Goal: Check status: Check status

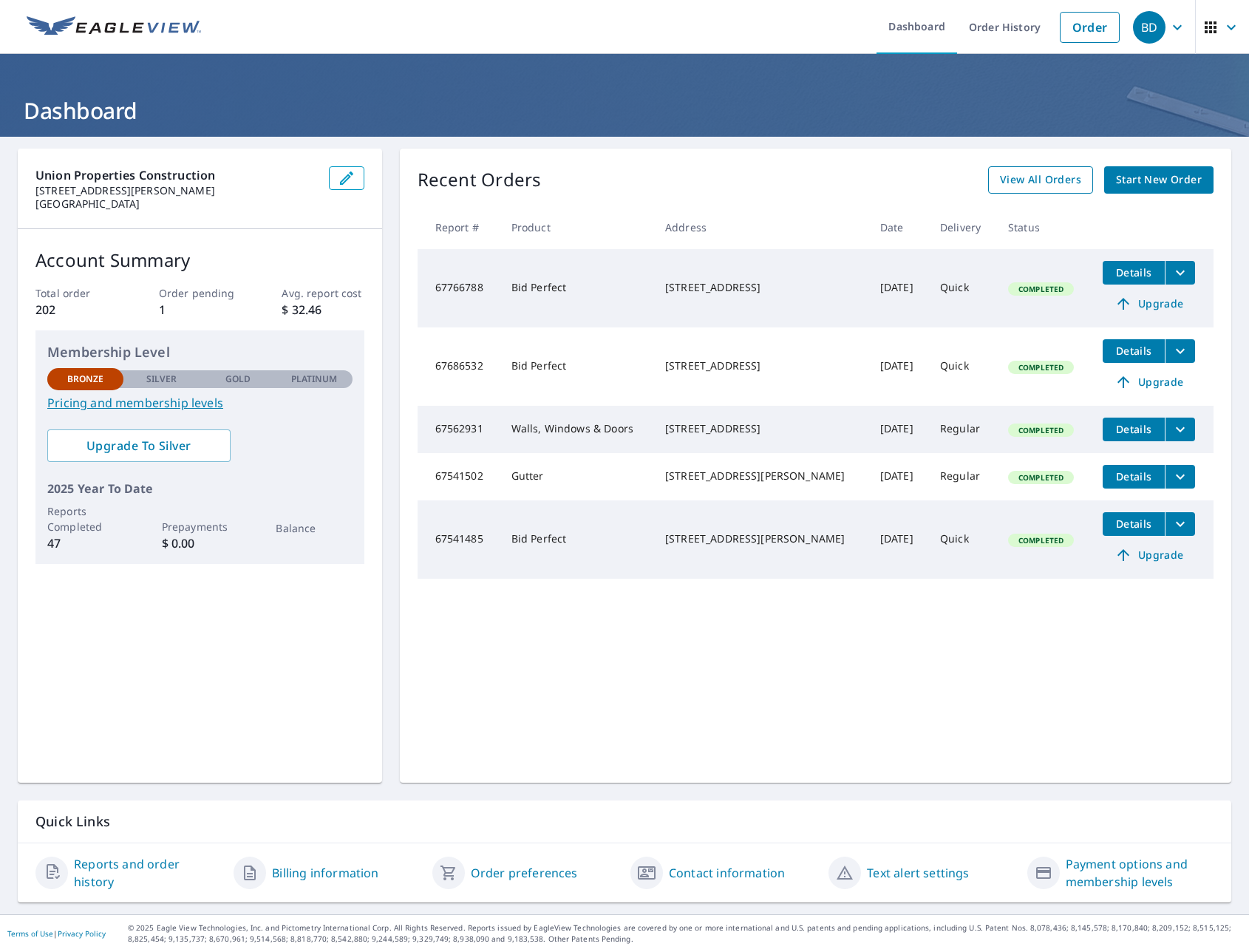
click at [1020, 176] on span "View All Orders" at bounding box center [1040, 180] width 81 height 19
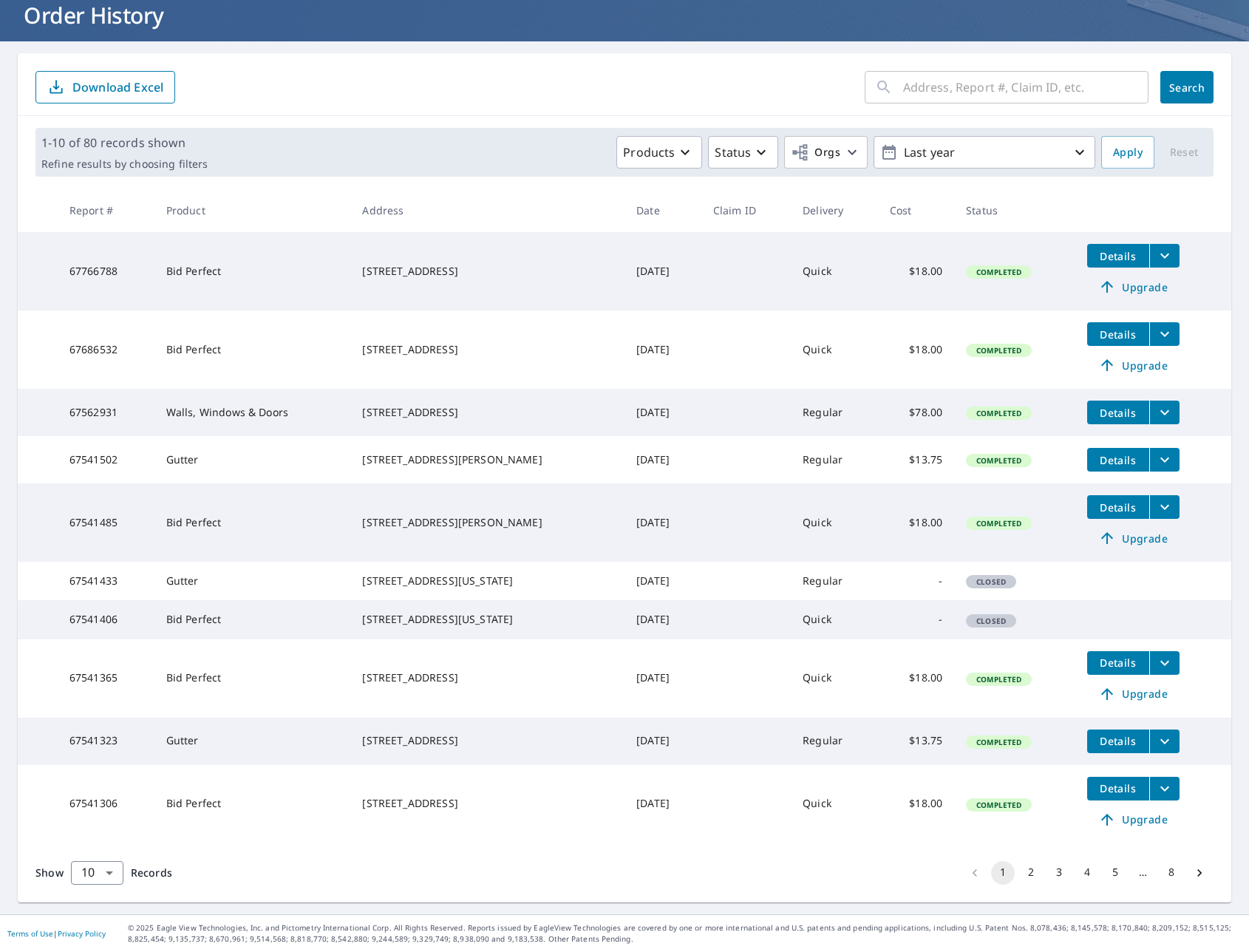
scroll to position [142, 0]
click at [1020, 865] on button "2" at bounding box center [1030, 872] width 24 height 24
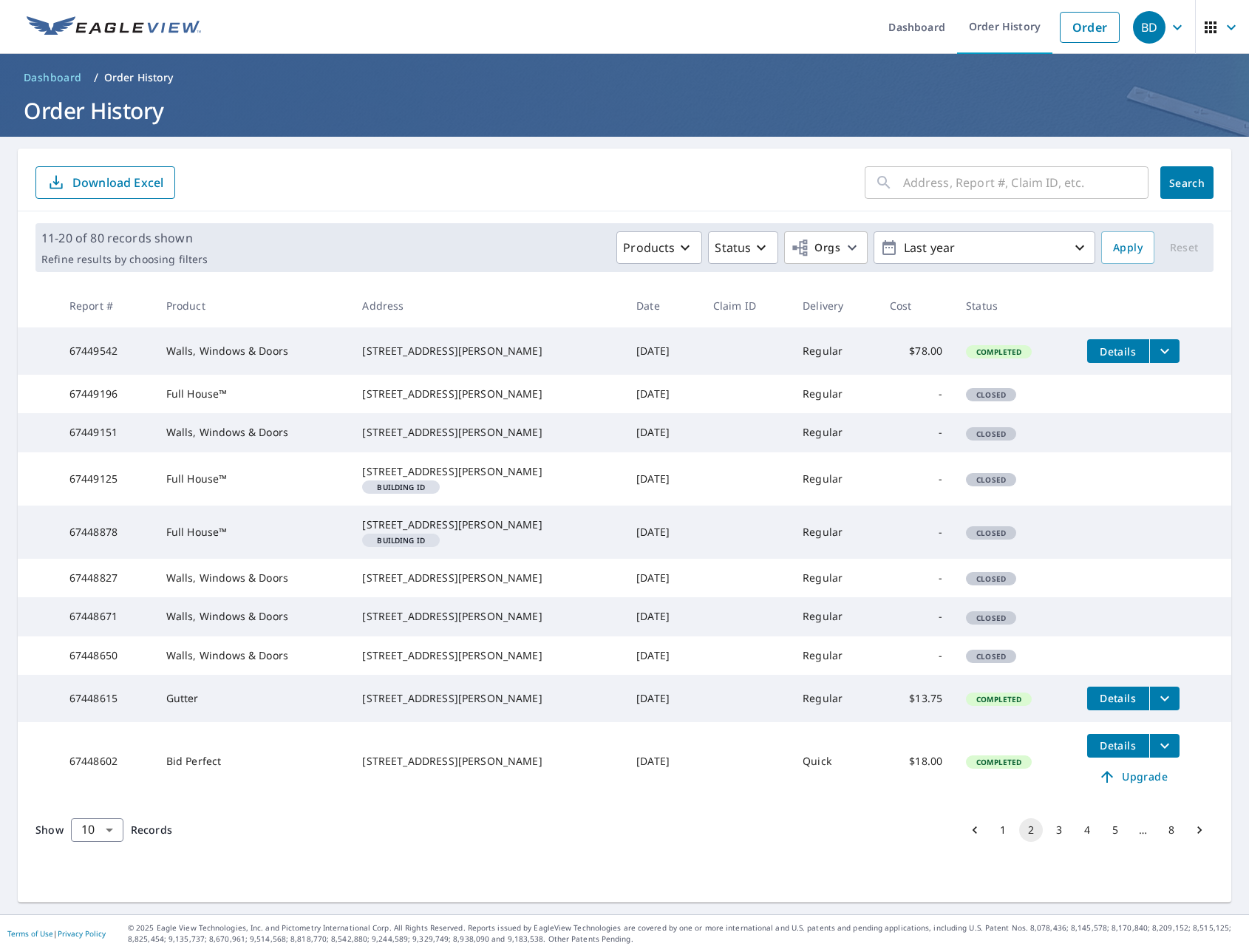
scroll to position [72, 0]
click at [1160, 700] on icon "filesDropdownBtn-67448615" at bounding box center [1165, 698] width 9 height 5
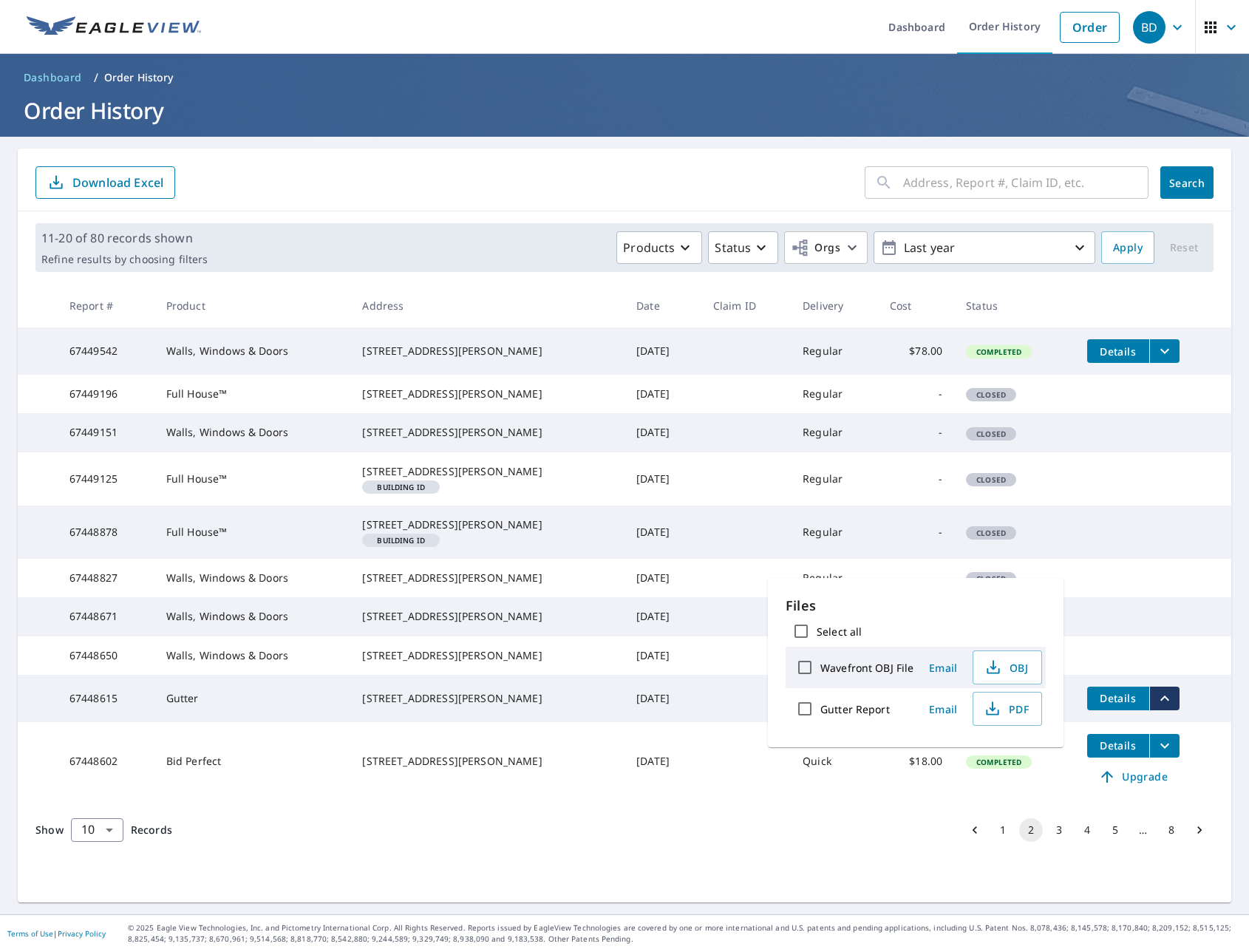
click at [624, 772] on td "[DATE]" at bounding box center [662, 761] width 76 height 78
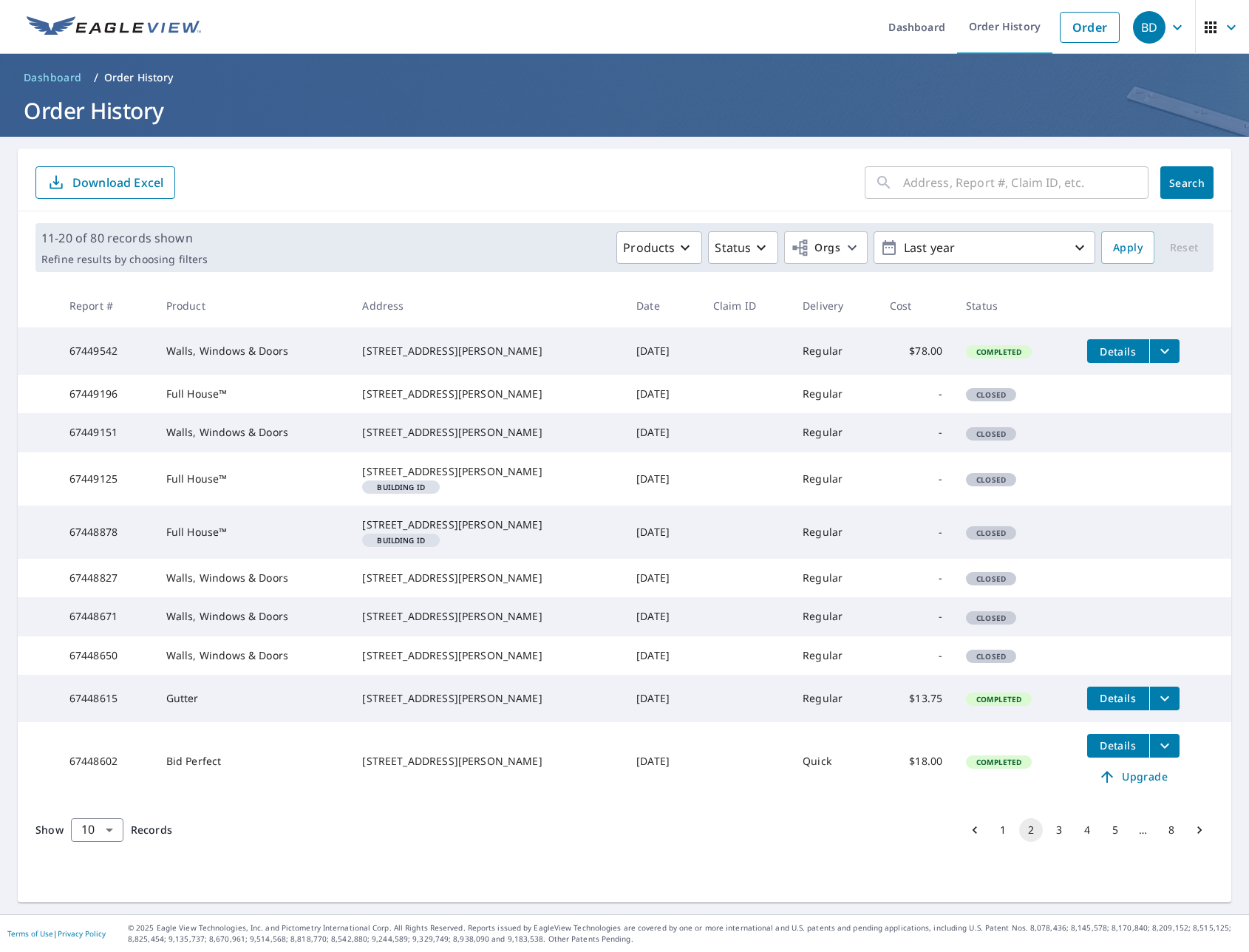
click at [1096, 705] on span "Details" at bounding box center [1118, 698] width 44 height 14
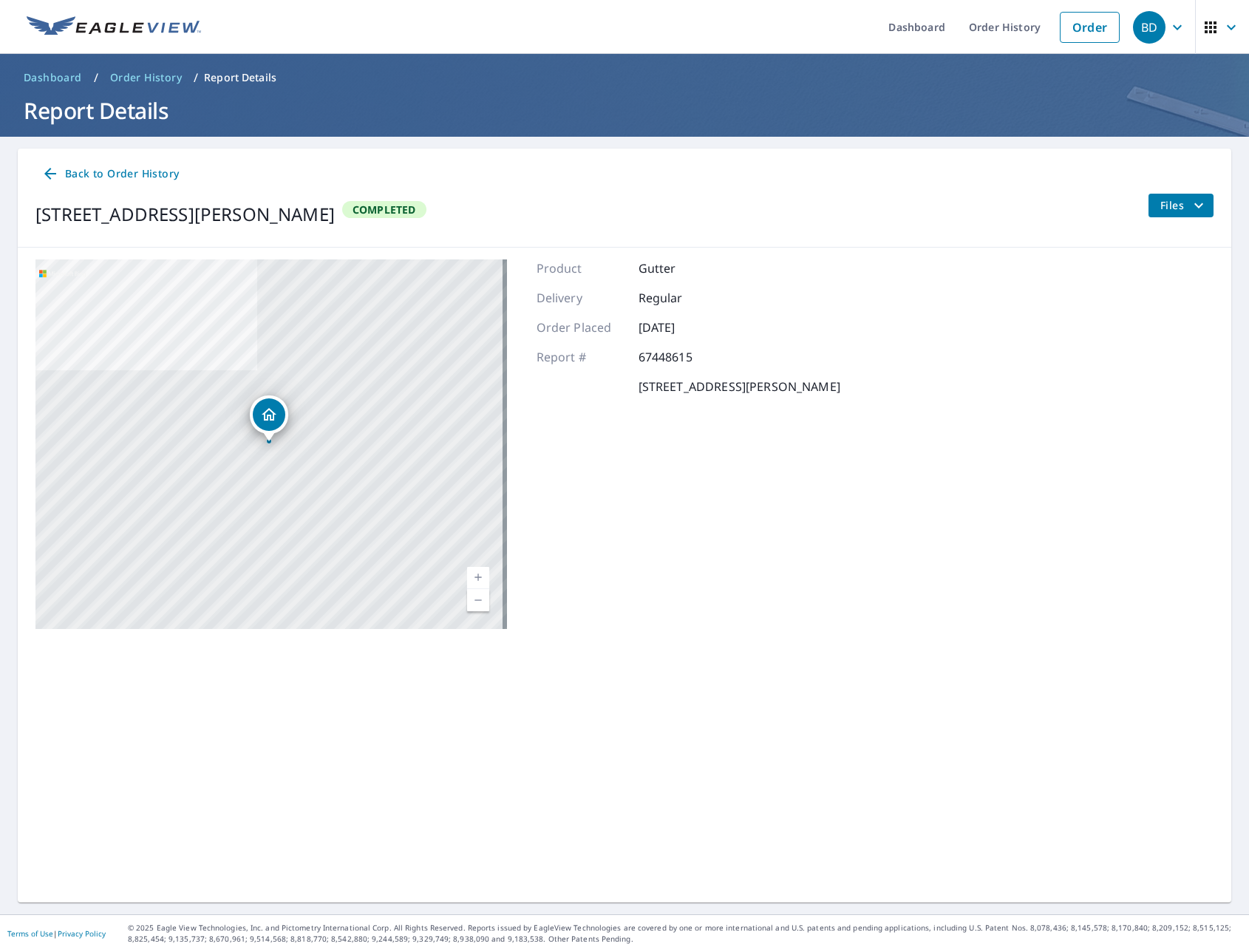
click at [1189, 207] on icon "filesDropdownBtn-67448615" at bounding box center [1198, 205] width 18 height 18
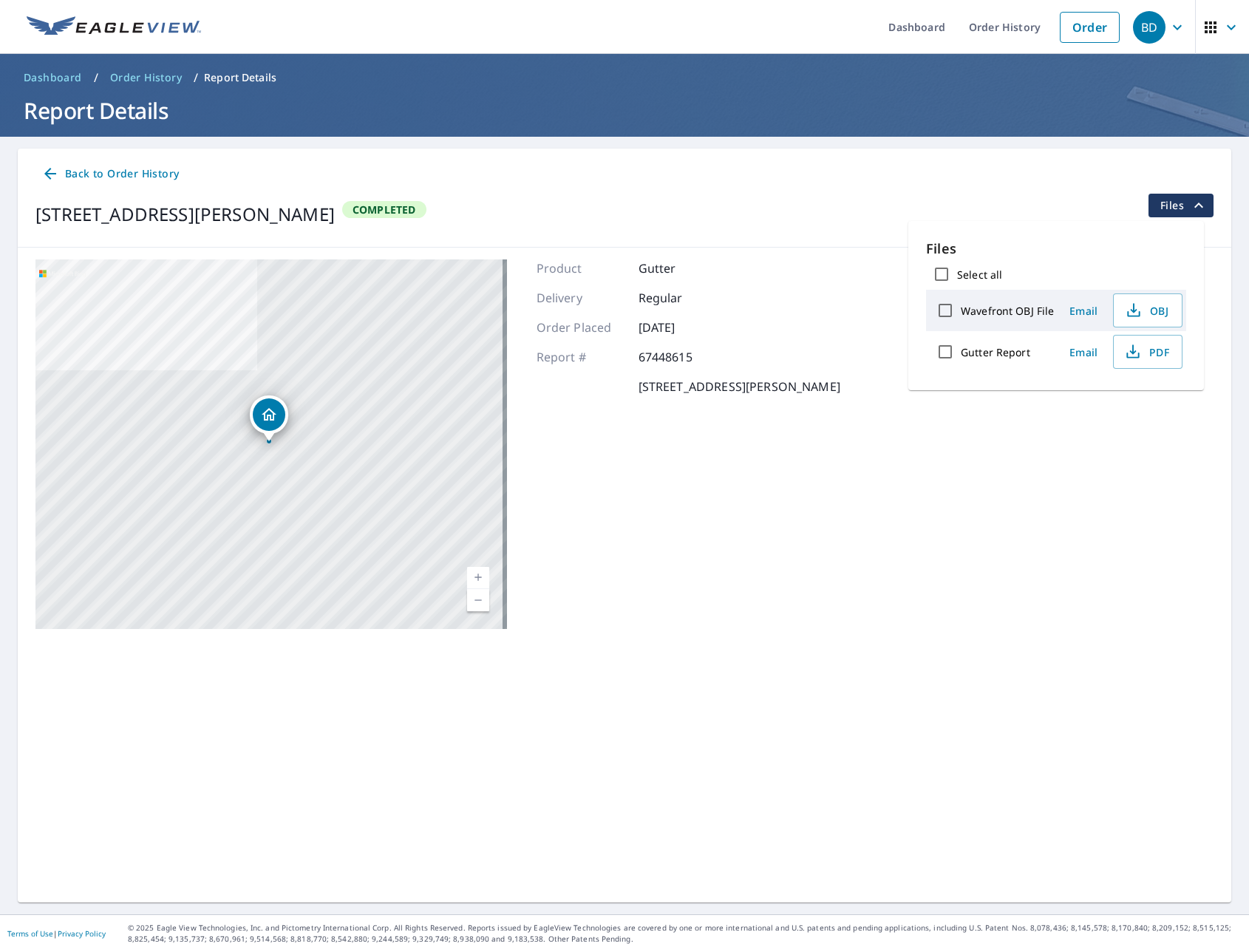
click at [1031, 314] on label "Wavefront OBJ File" at bounding box center [1007, 311] width 93 height 14
click at [961, 314] on input "Wavefront OBJ File" at bounding box center [945, 310] width 31 height 31
click at [1031, 314] on label "Wavefront OBJ File" at bounding box center [1007, 311] width 93 height 14
click at [961, 314] on input "Wavefront OBJ File" at bounding box center [945, 310] width 31 height 31
checkbox input "false"
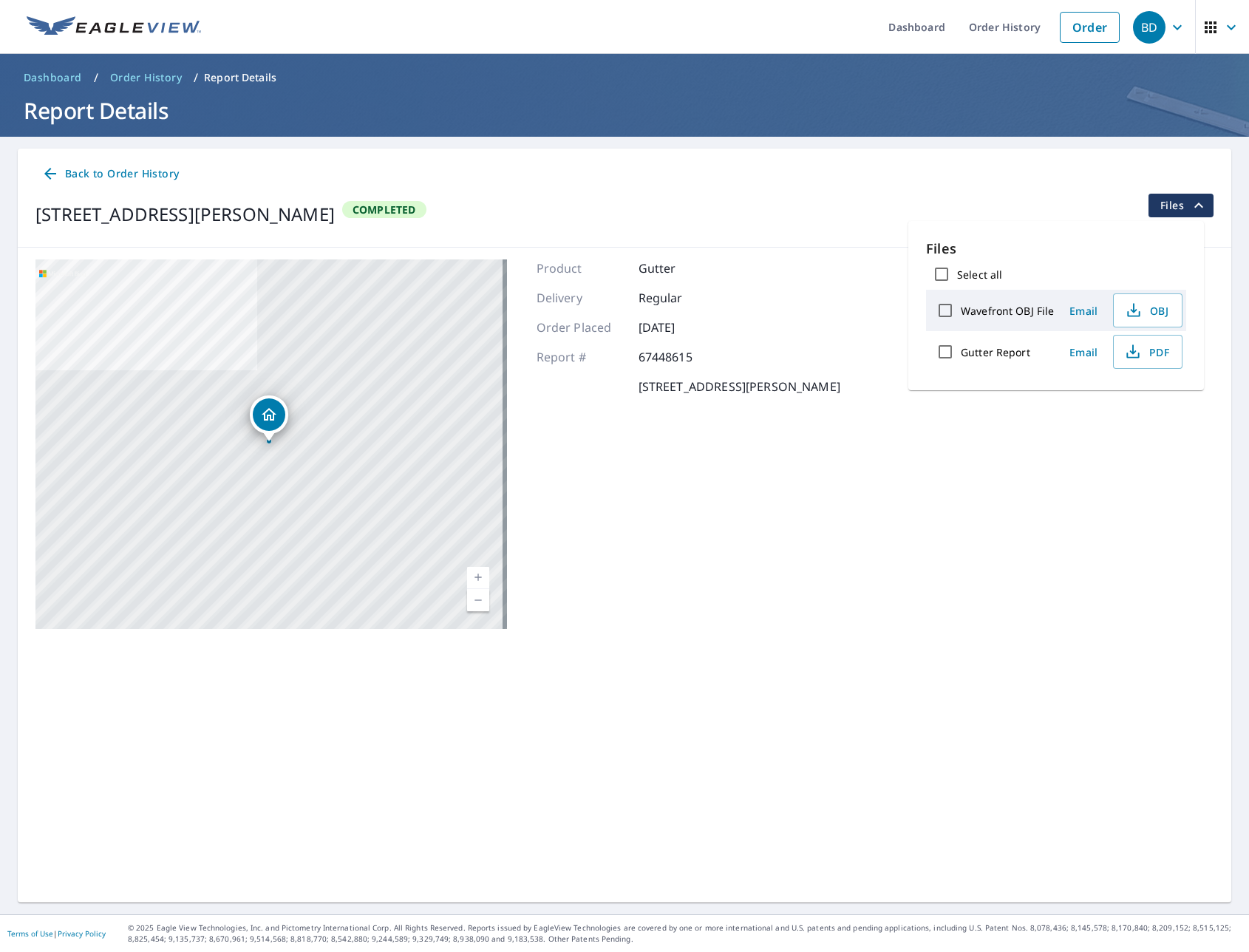
click at [965, 478] on div "[STREET_ADDRESS][PERSON_NAME] Aerial Road A standard road map Aerial A detailed…" at bounding box center [624, 444] width 1213 height 393
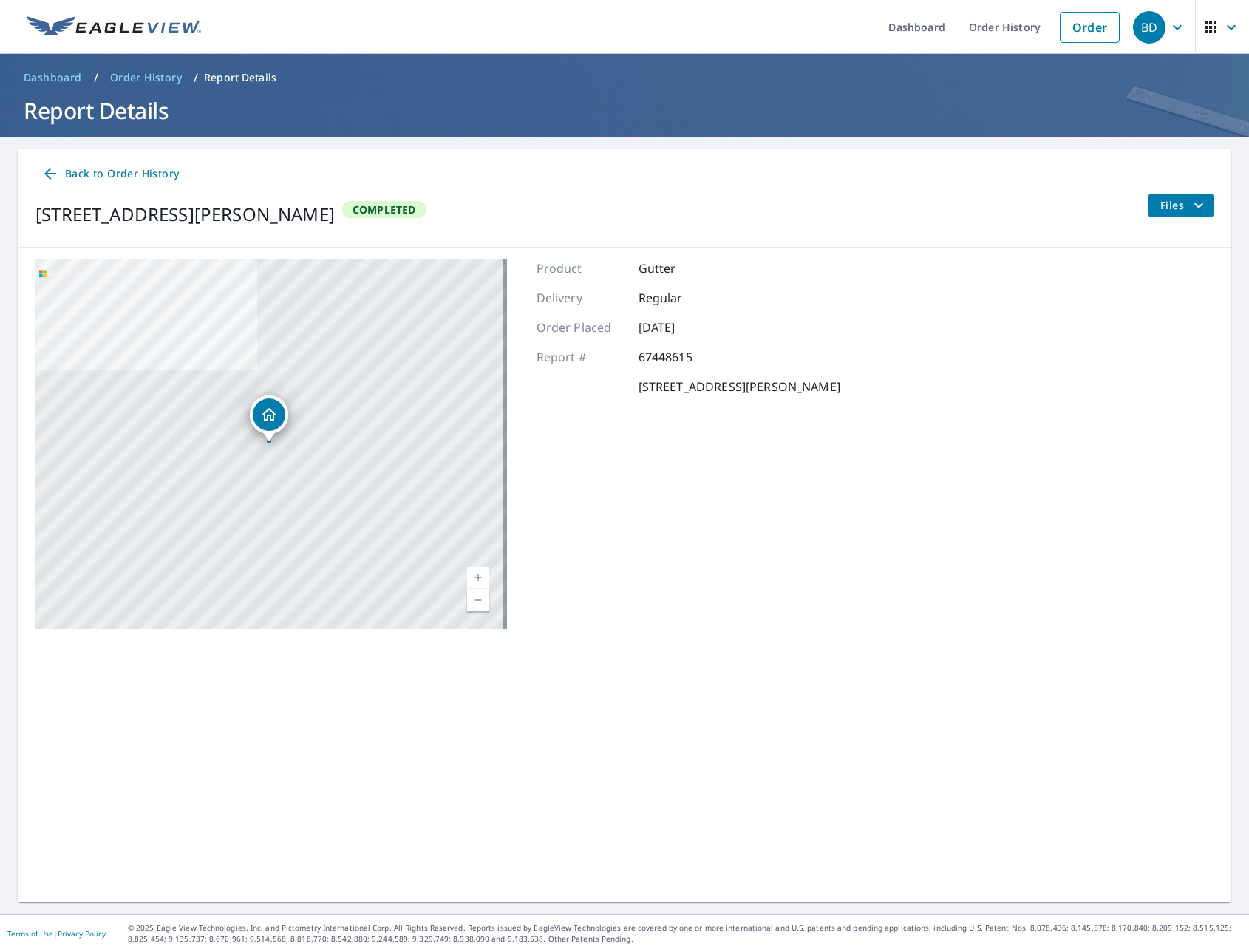
click at [60, 173] on span "Back to Order History" at bounding box center [110, 173] width 138 height 19
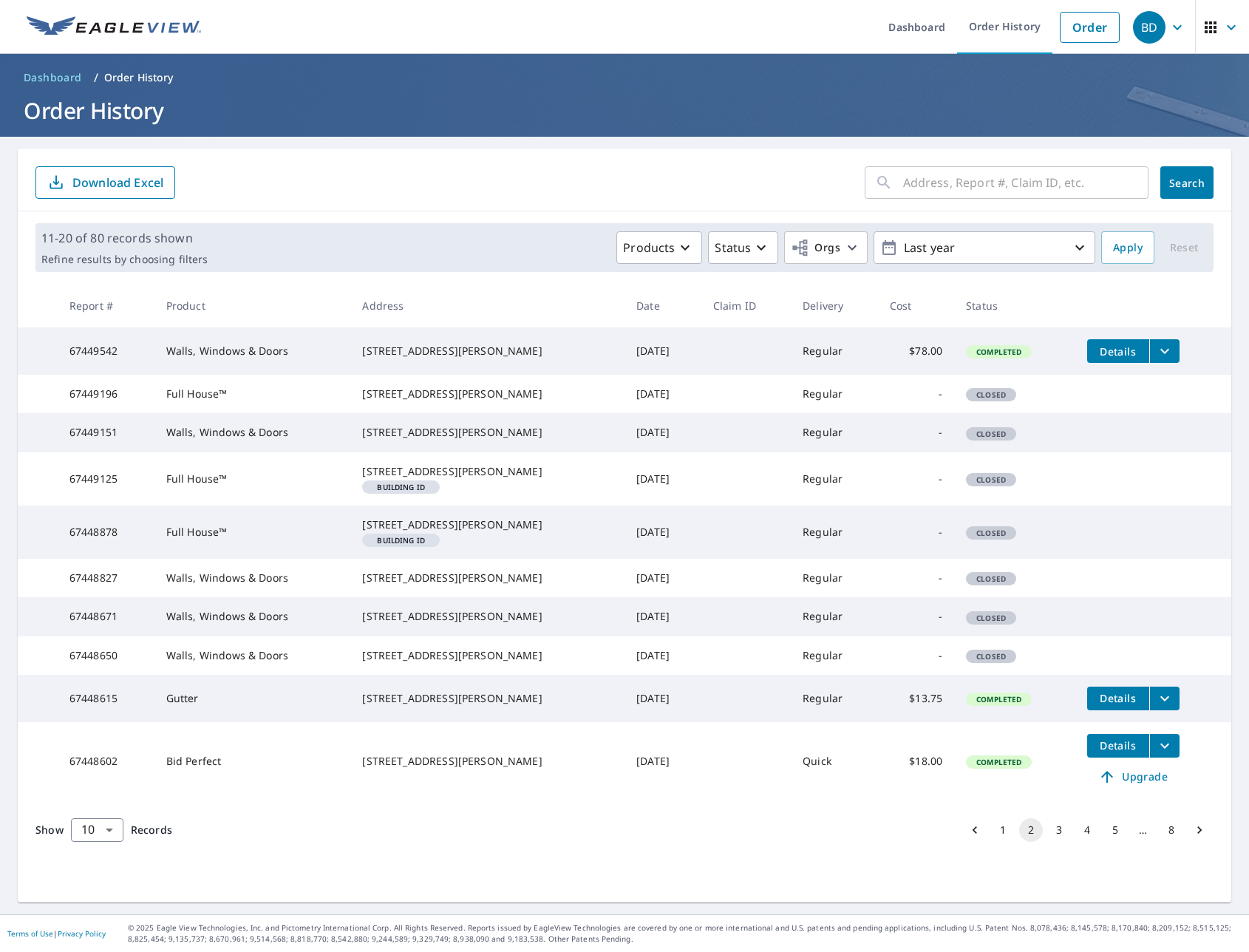
click at [1210, 39] on span "button" at bounding box center [1222, 28] width 42 height 36
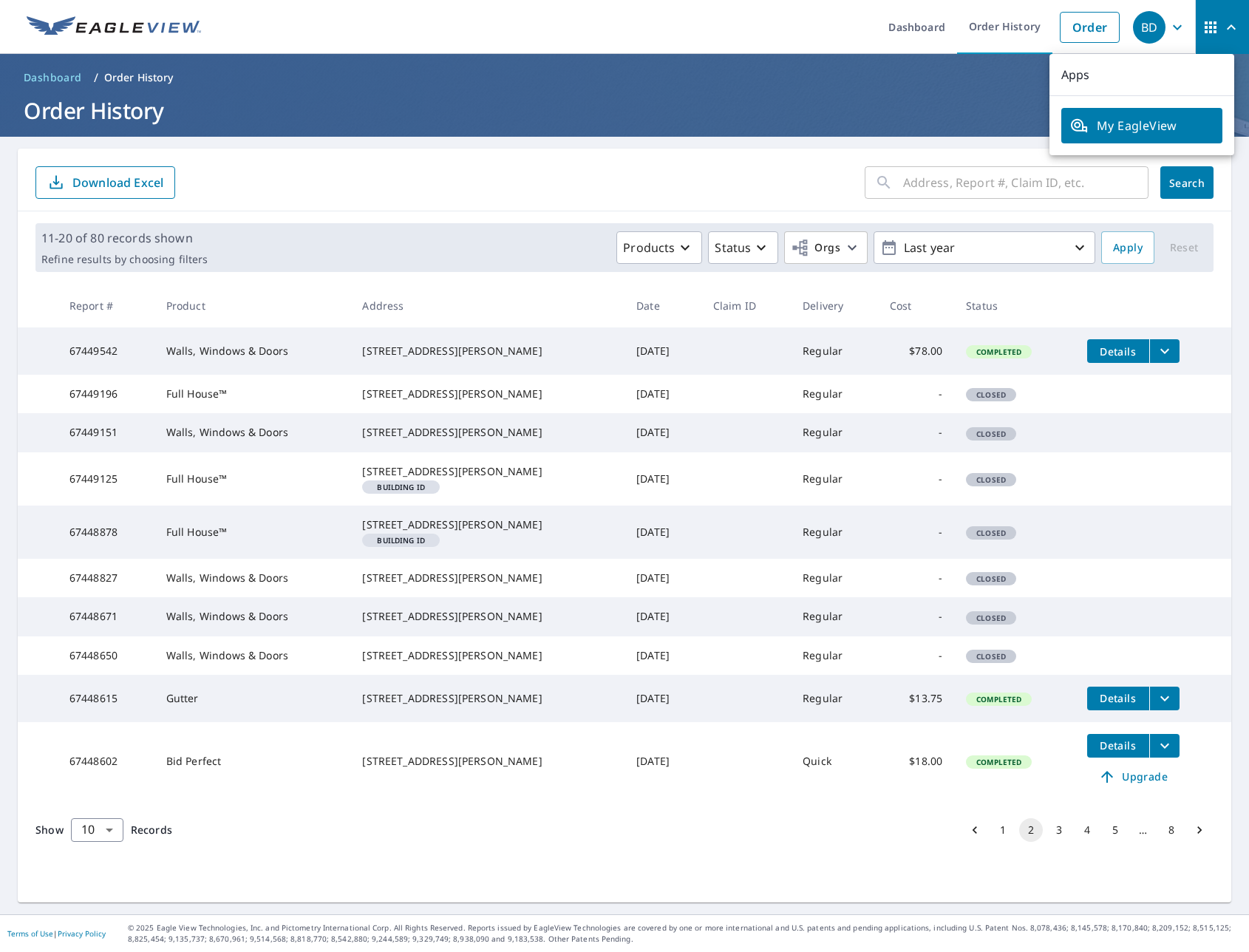
click at [955, 89] on ol "Dashboard / Order History" at bounding box center [624, 77] width 1213 height 24
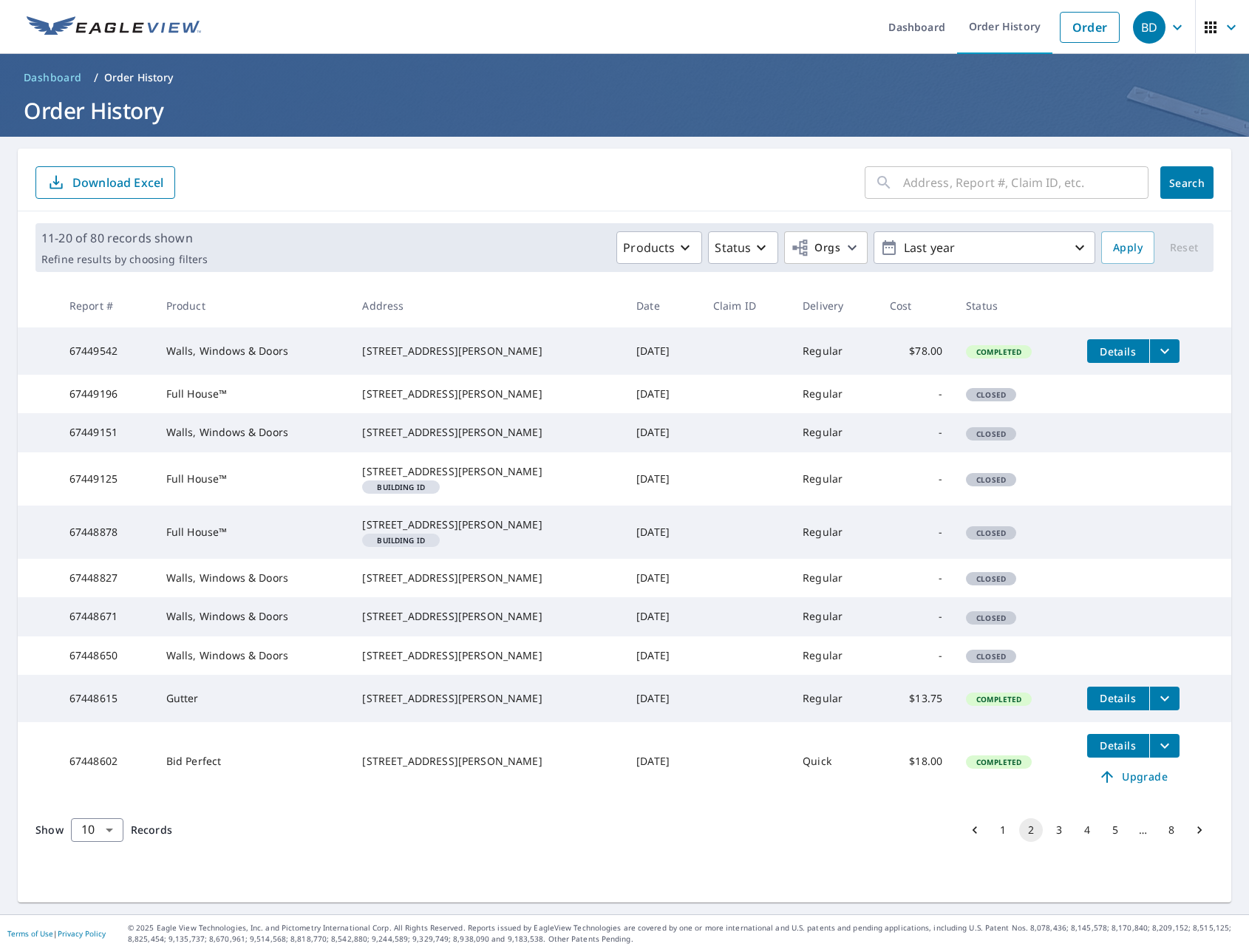
click at [213, 722] on td "Gutter" at bounding box center [252, 698] width 196 height 47
click at [1102, 705] on span "Details" at bounding box center [1118, 698] width 44 height 14
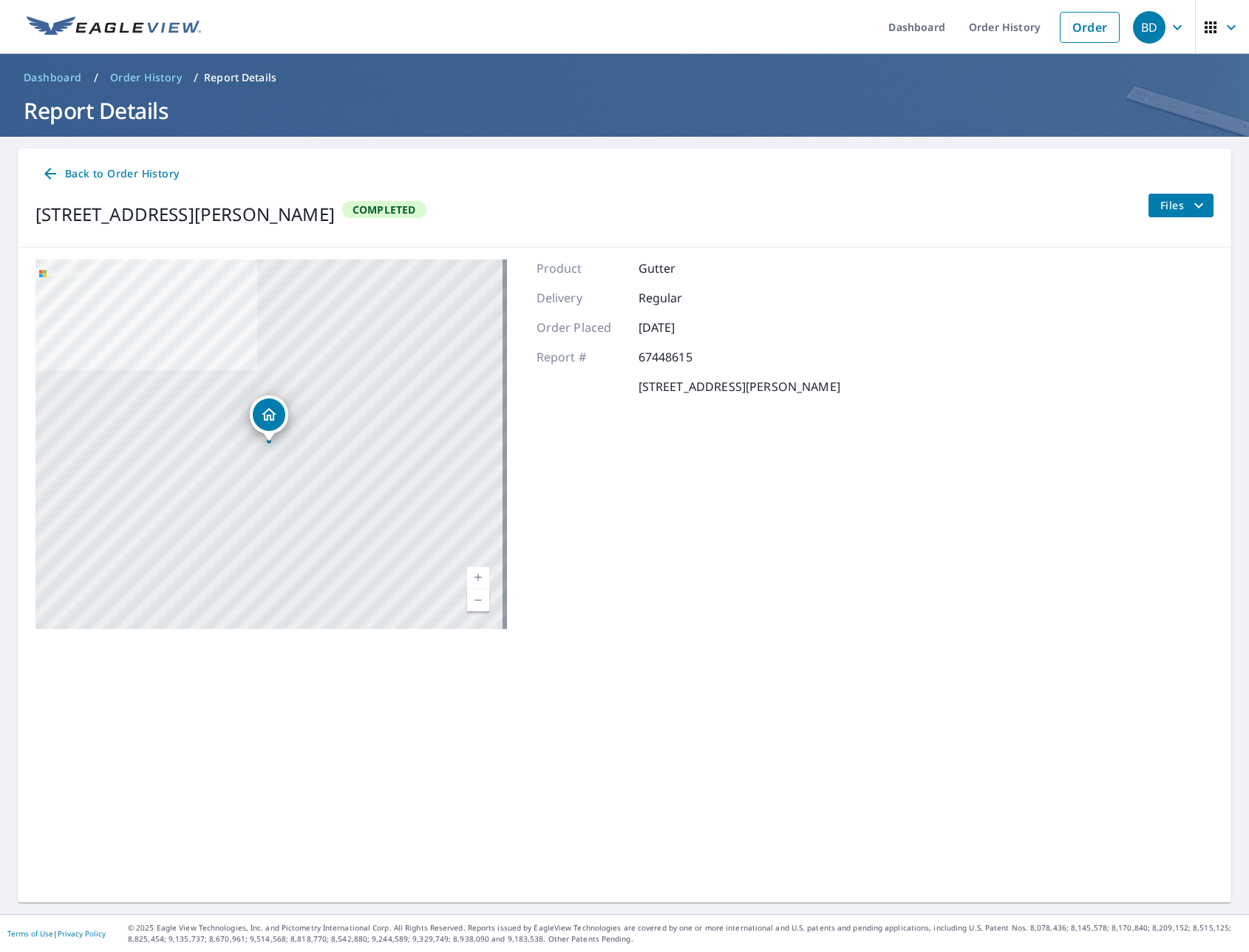
click at [127, 173] on span "Back to Order History" at bounding box center [110, 173] width 138 height 19
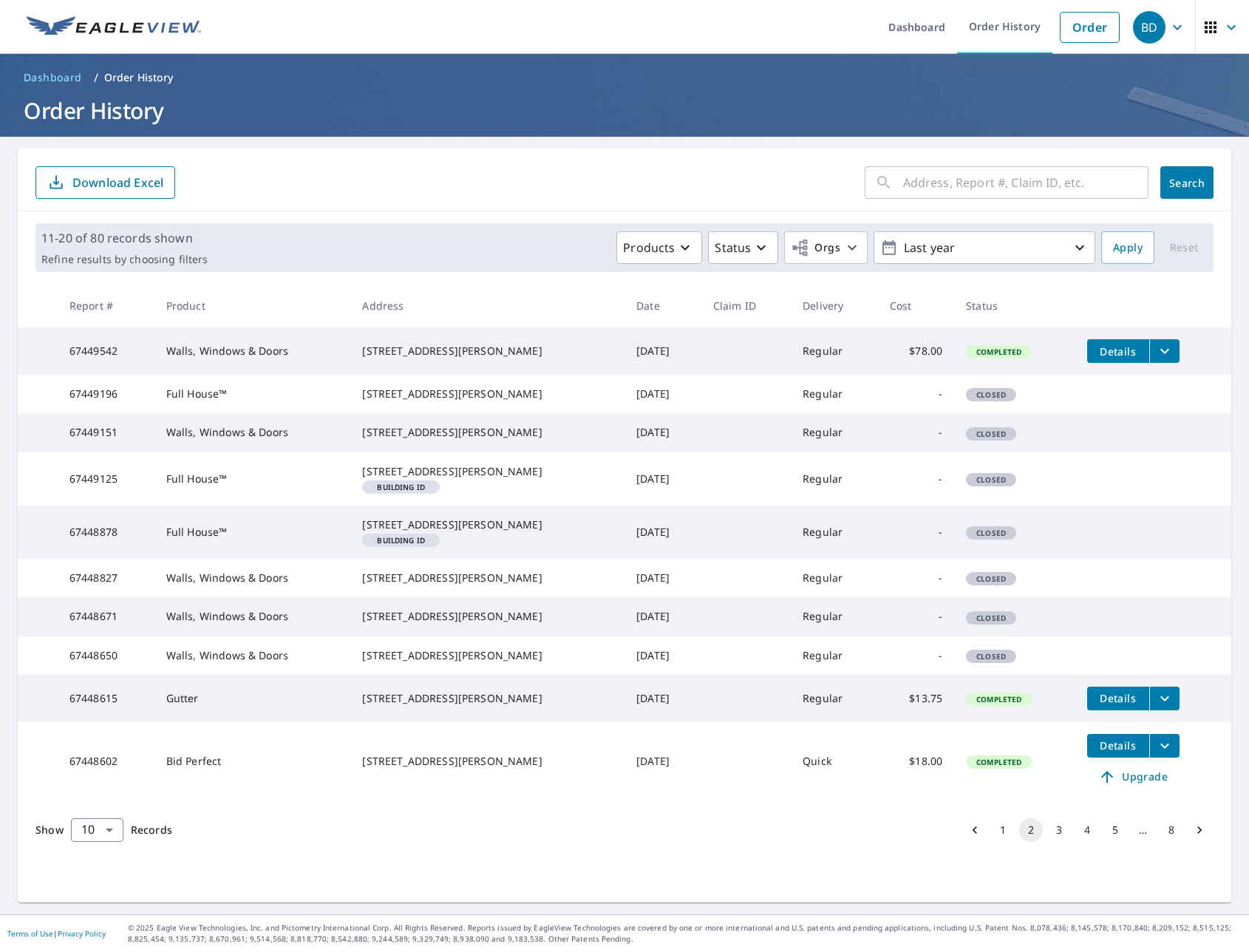
scroll to position [3, 0]
click at [95, 10] on link at bounding box center [114, 27] width 192 height 54
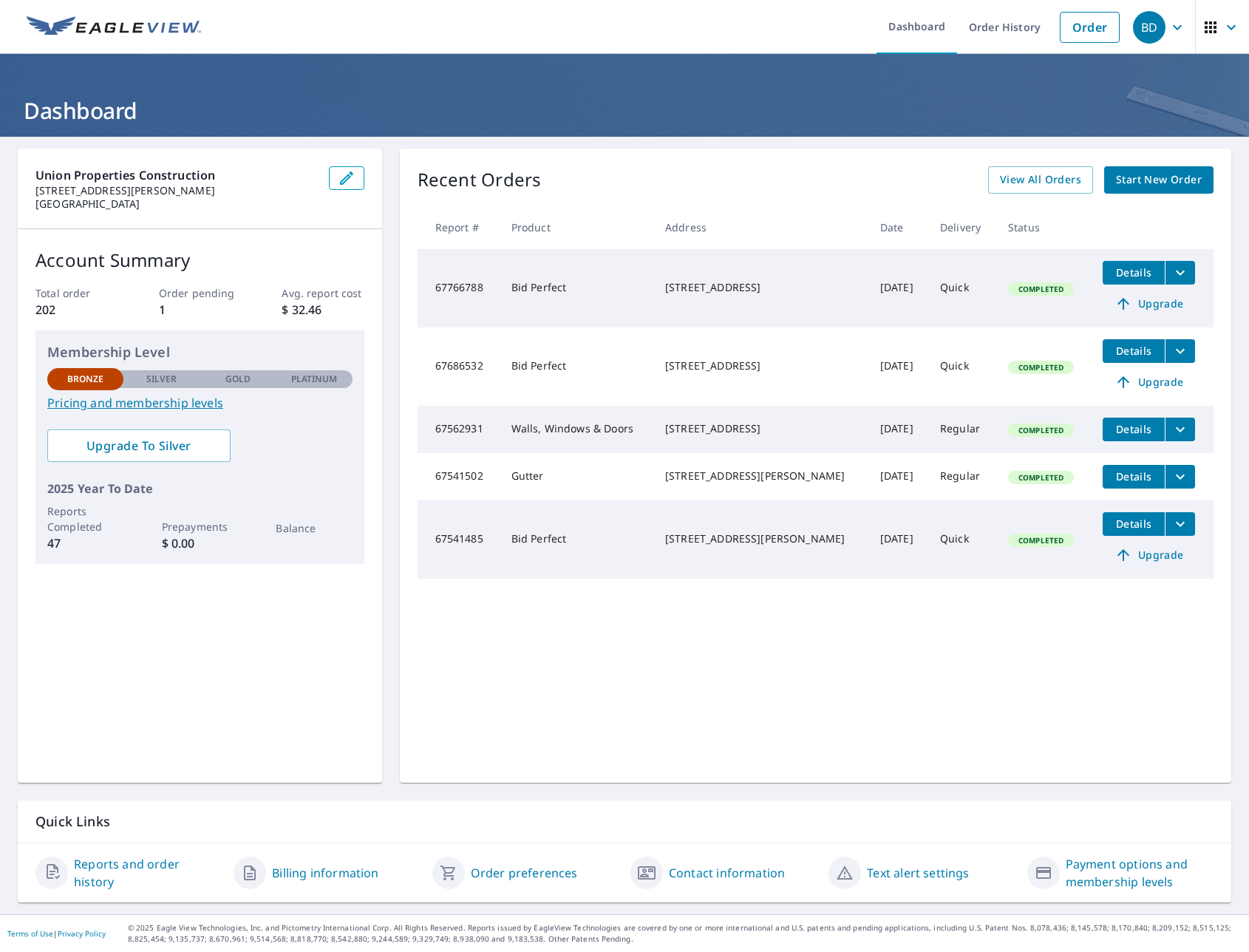
click at [326, 875] on link "Billing information" at bounding box center [325, 873] width 107 height 18
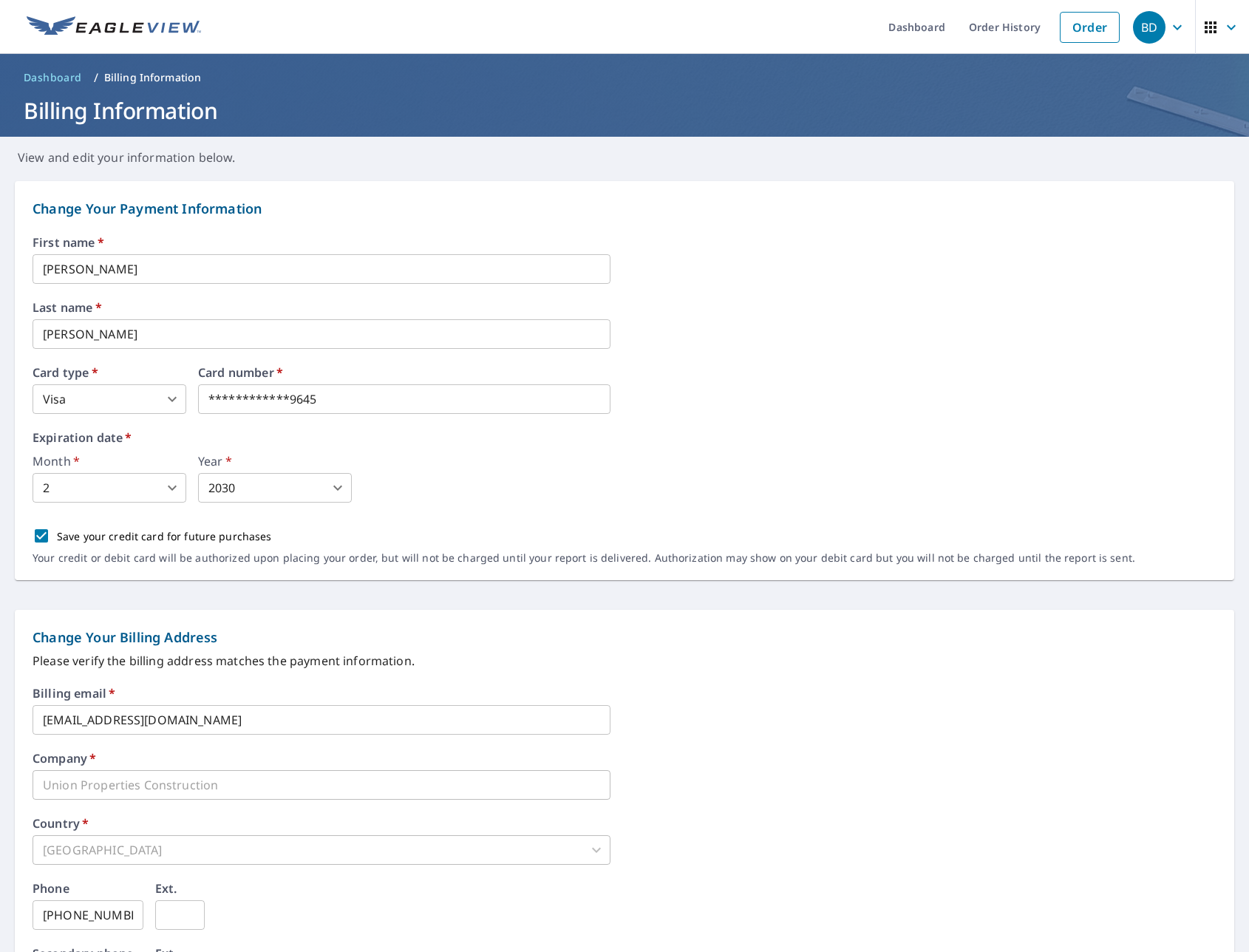
click at [169, 32] on img at bounding box center [114, 27] width 174 height 22
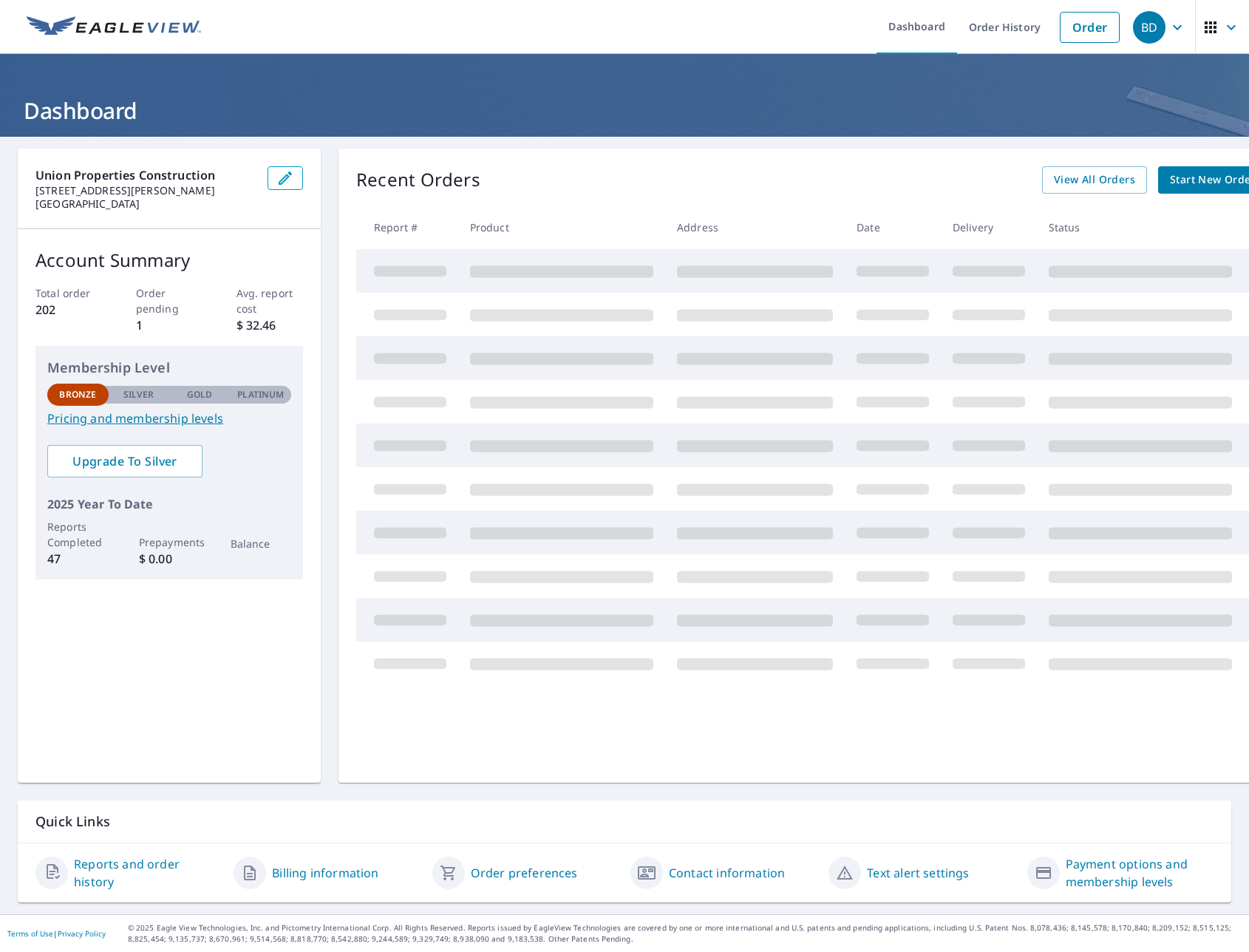
click at [181, 868] on link "Reports and order history" at bounding box center [148, 873] width 148 height 36
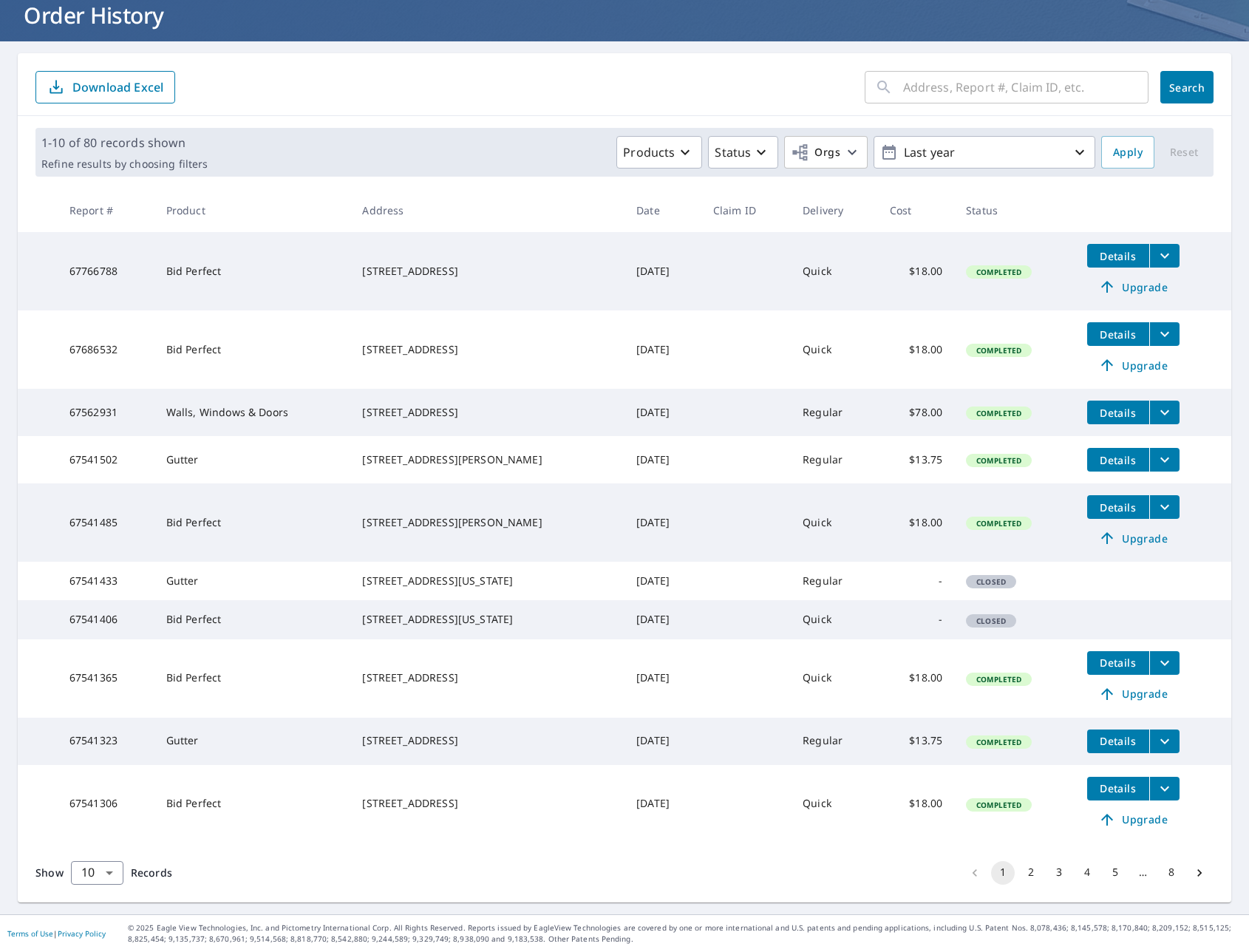
scroll to position [142, 0]
click at [1019, 869] on button "2" at bounding box center [1030, 872] width 24 height 24
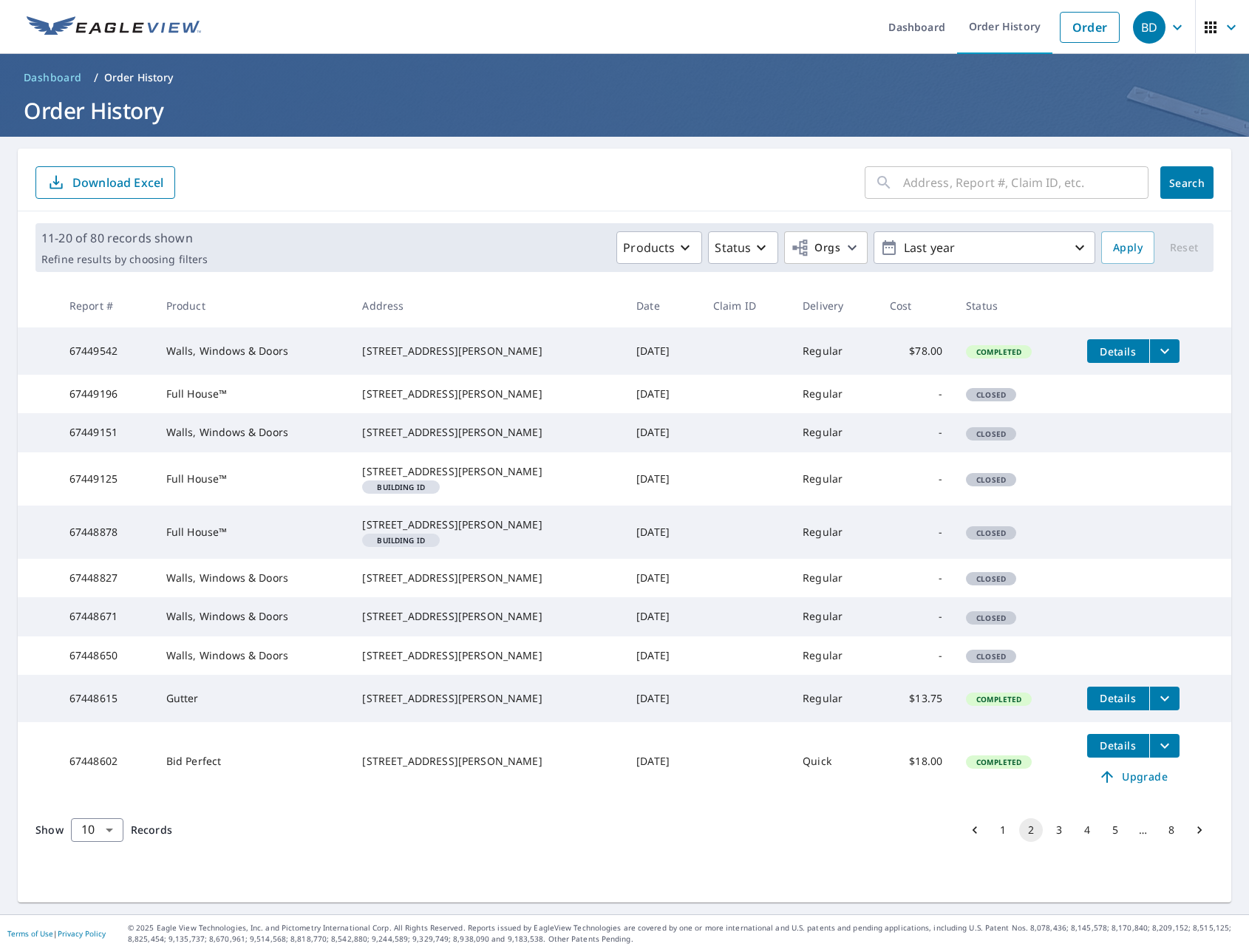
click at [991, 842] on button "1" at bounding box center [1003, 829] width 24 height 24
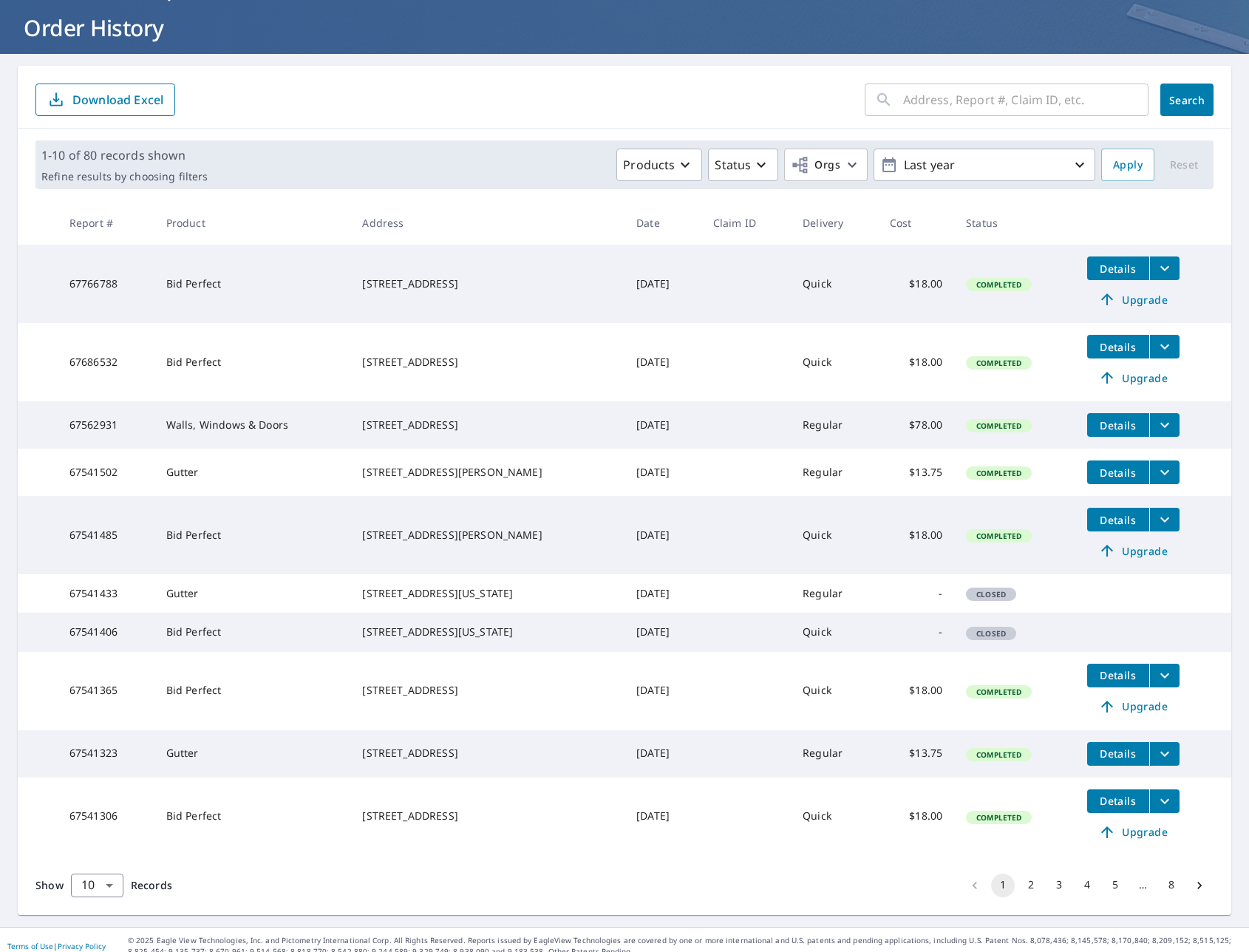
scroll to position [142, 0]
